Goal: Navigation & Orientation: Find specific page/section

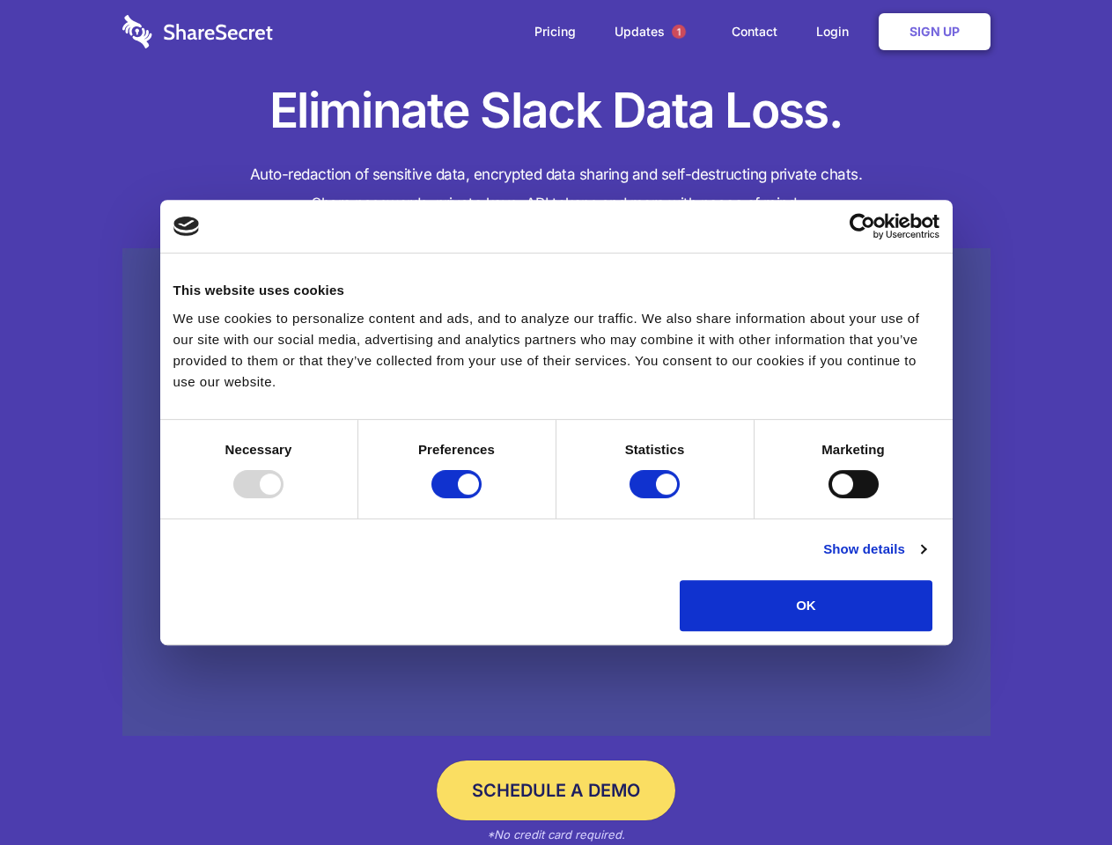
click at [284, 498] on div at bounding box center [258, 484] width 50 height 28
click at [482, 498] on input "Preferences" at bounding box center [456, 484] width 50 height 28
checkbox input "false"
click at [657, 498] on input "Statistics" at bounding box center [655, 484] width 50 height 28
checkbox input "false"
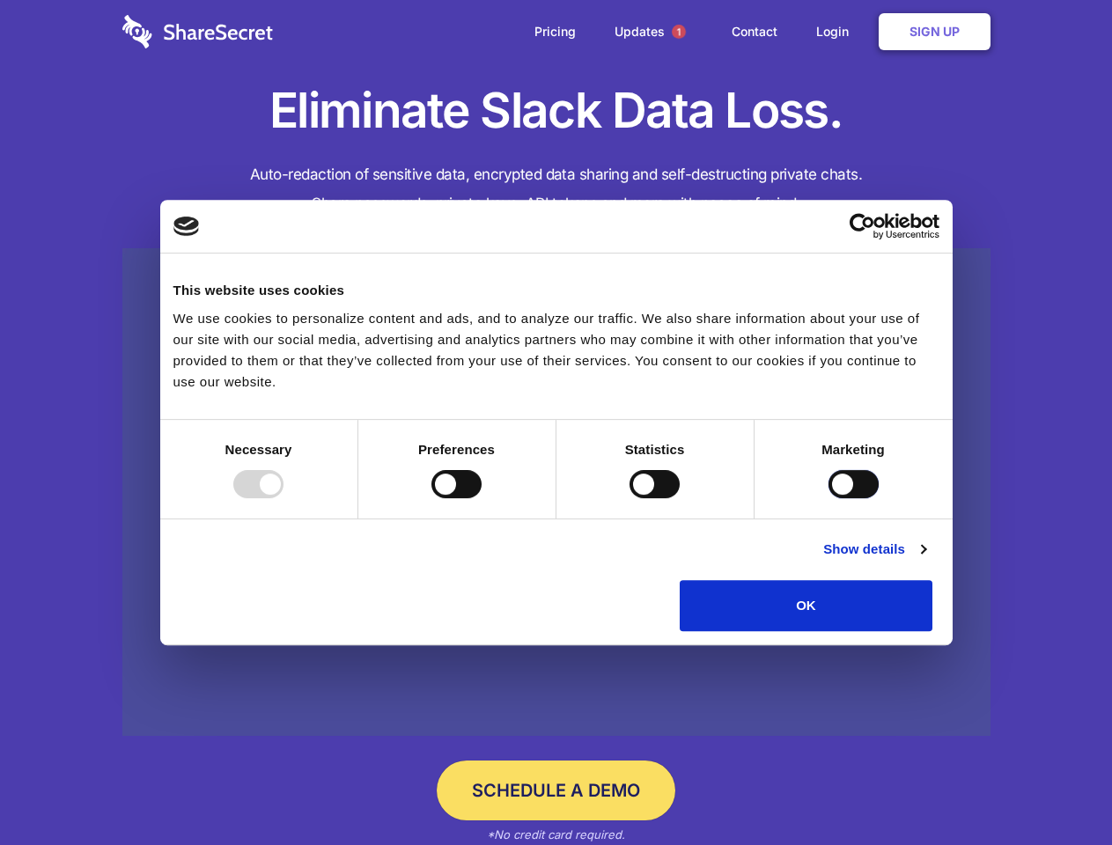
click at [829, 498] on input "Marketing" at bounding box center [854, 484] width 50 height 28
checkbox input "true"
click at [925, 560] on link "Show details" at bounding box center [874, 549] width 102 height 21
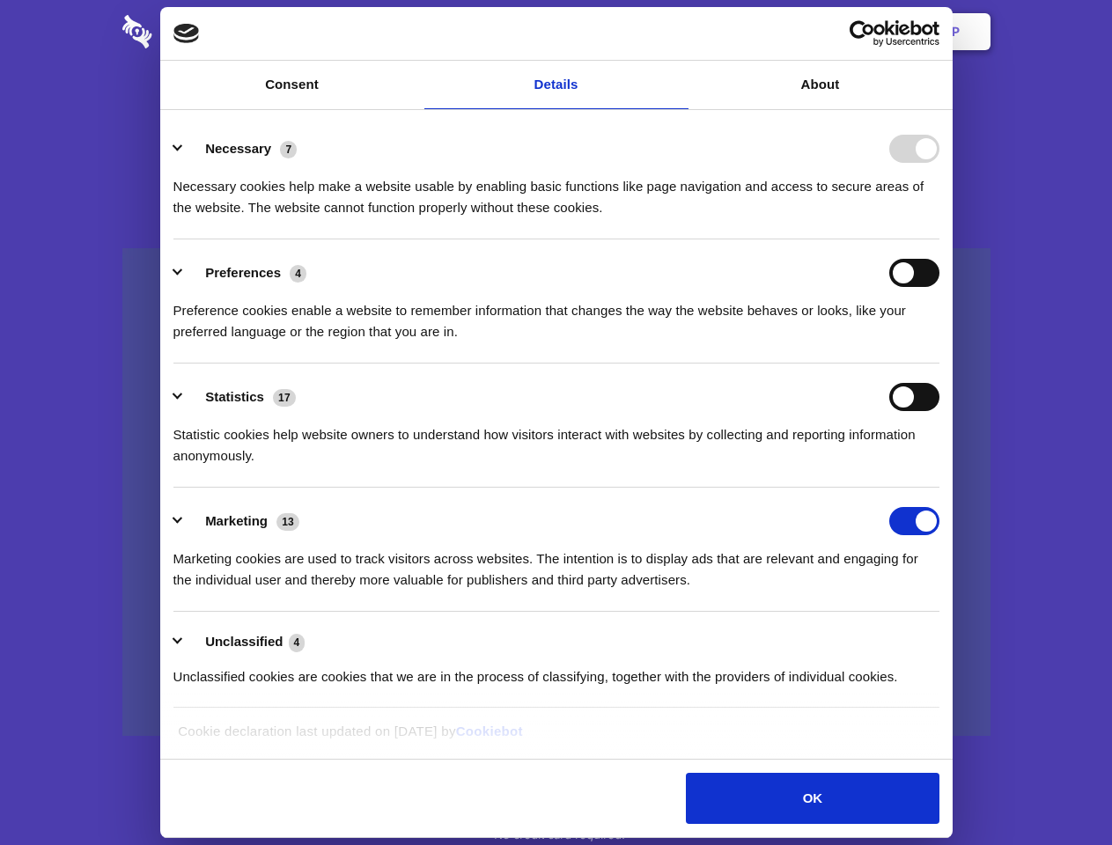
click at [940, 240] on li "Necessary 7 Necessary cookies help make a website usable by enabling basic func…" at bounding box center [556, 177] width 766 height 124
click at [678, 32] on span "1" at bounding box center [679, 32] width 14 height 14
